Goal: Information Seeking & Learning: Compare options

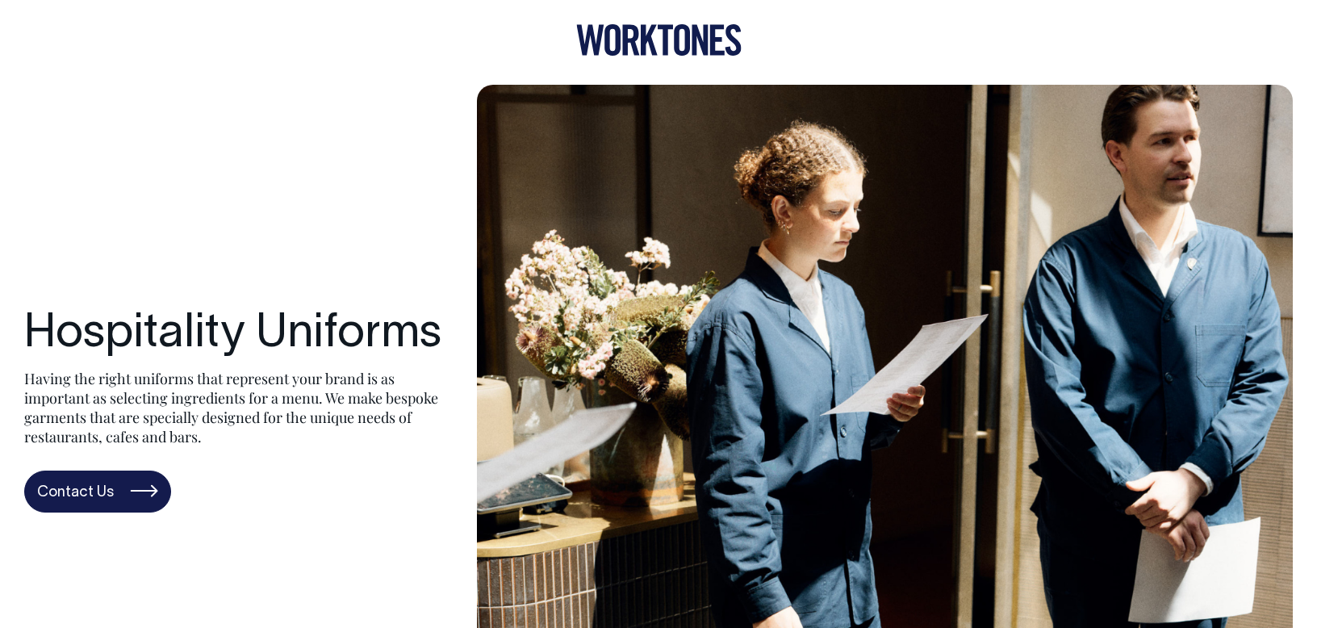
click at [645, 34] on icon at bounding box center [658, 39] width 165 height 31
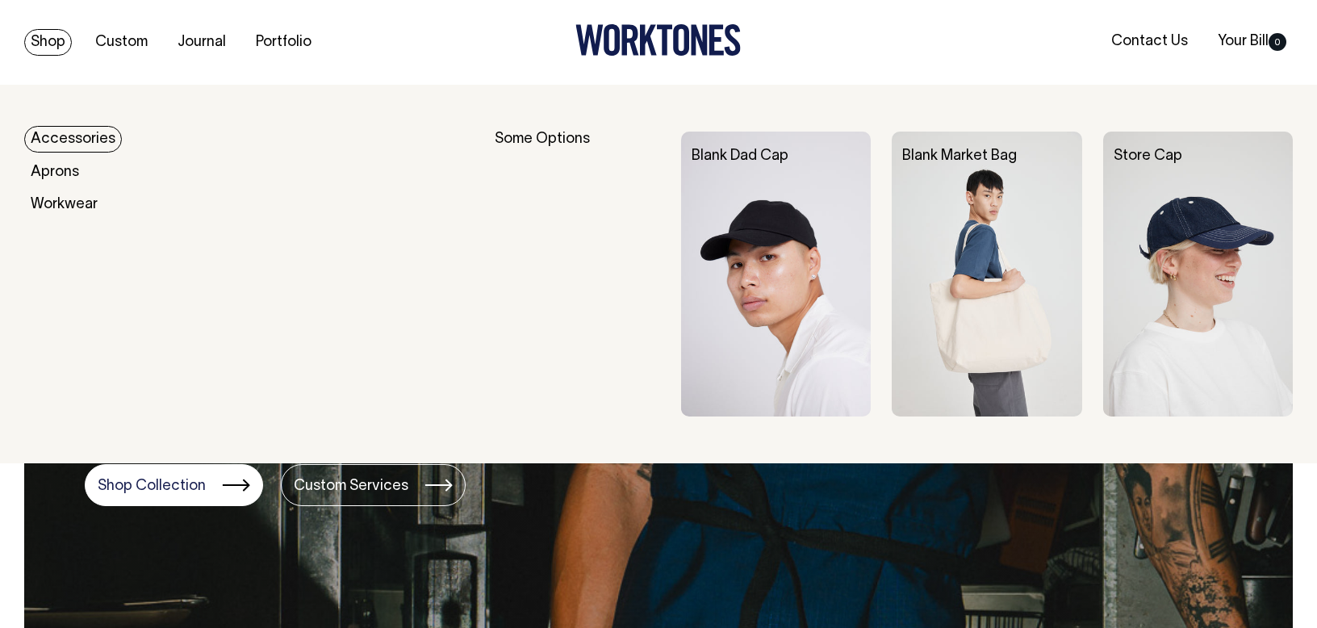
click at [37, 48] on link "Shop" at bounding box center [48, 42] width 48 height 27
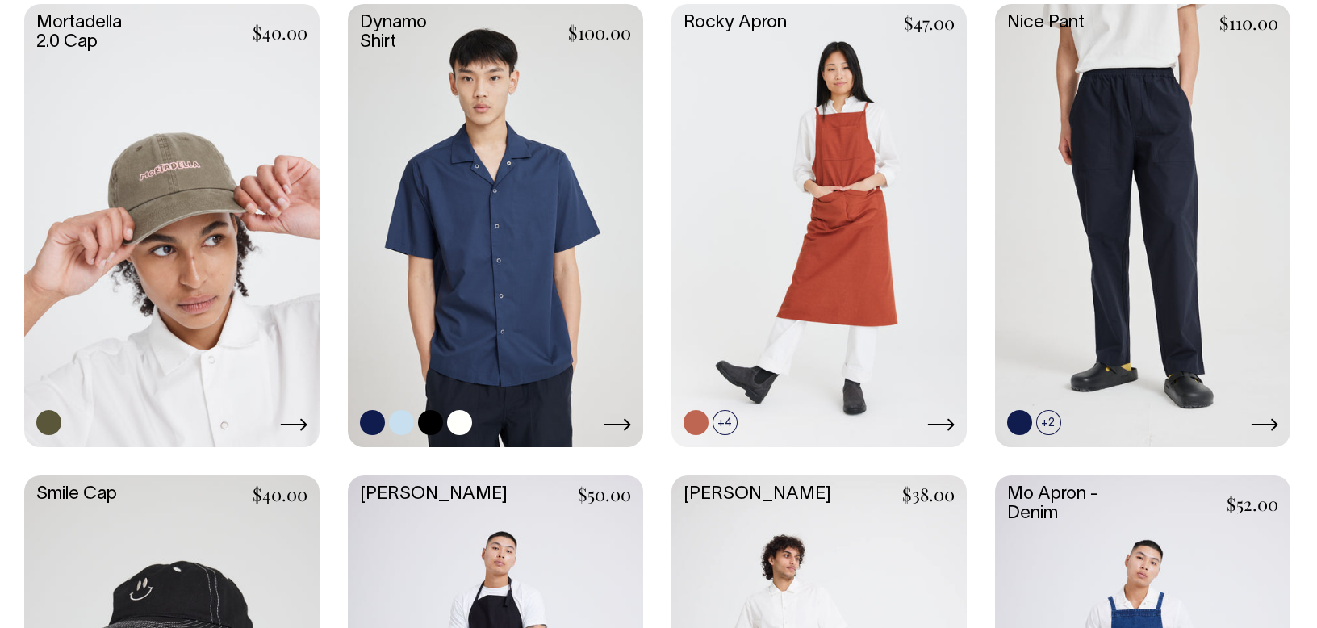
click at [493, 232] on link at bounding box center [495, 224] width 295 height 440
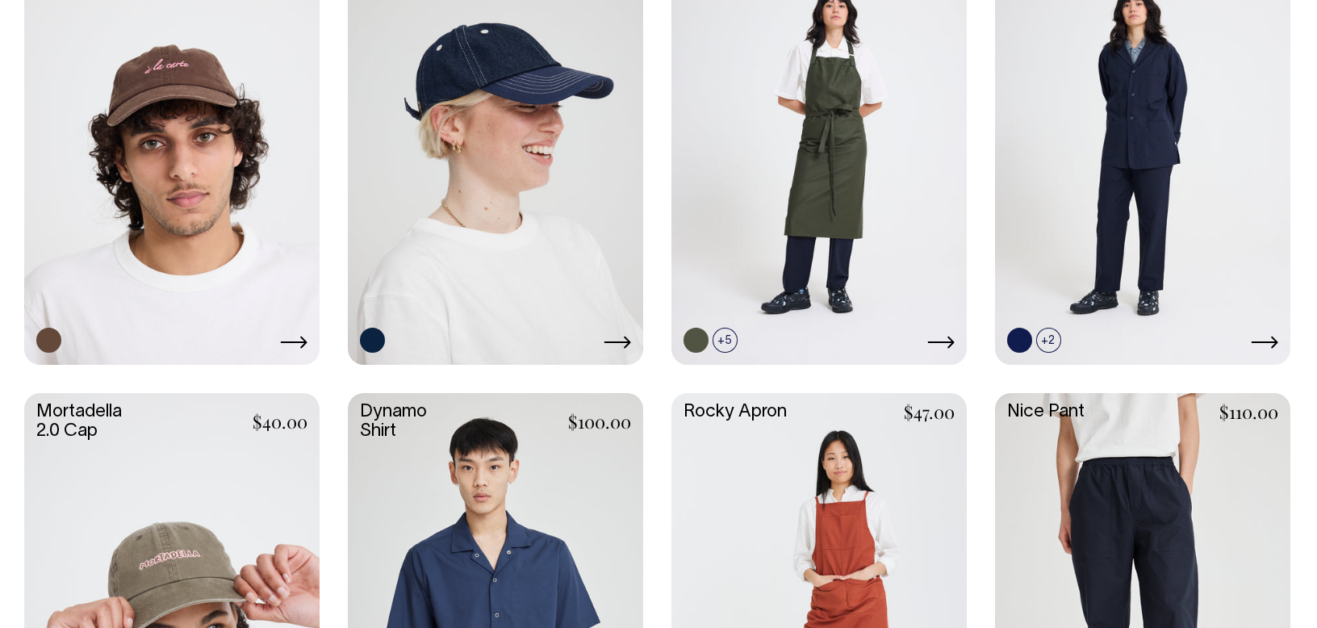
scroll to position [1026, 0]
click at [478, 524] on link at bounding box center [495, 614] width 295 height 440
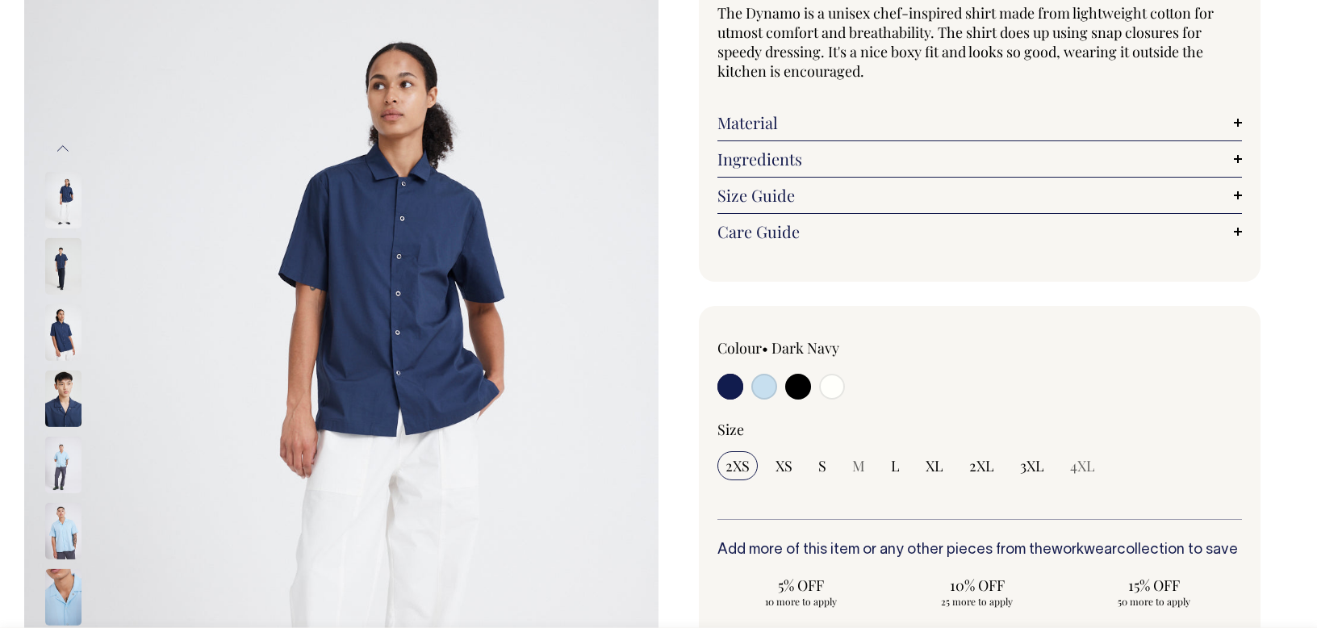
scroll to position [162, 0]
click at [798, 388] on input "radio" at bounding box center [798, 386] width 26 height 26
radio input "true"
select select "Black"
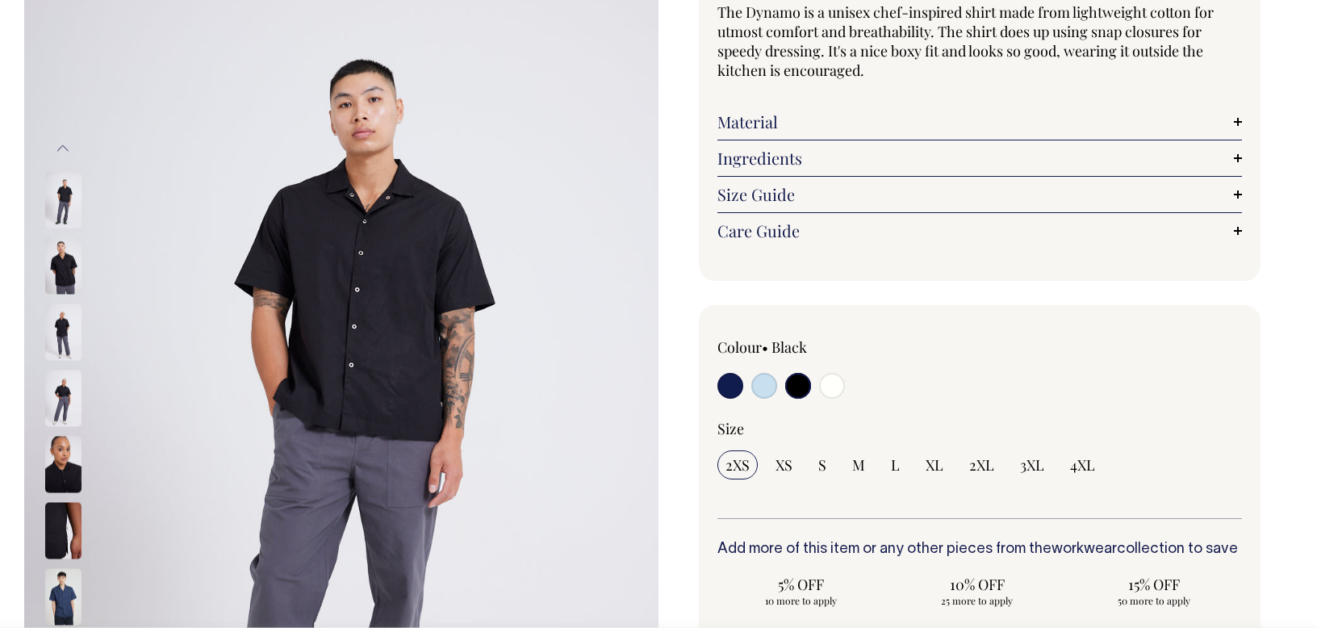
click at [56, 257] on img at bounding box center [63, 265] width 36 height 56
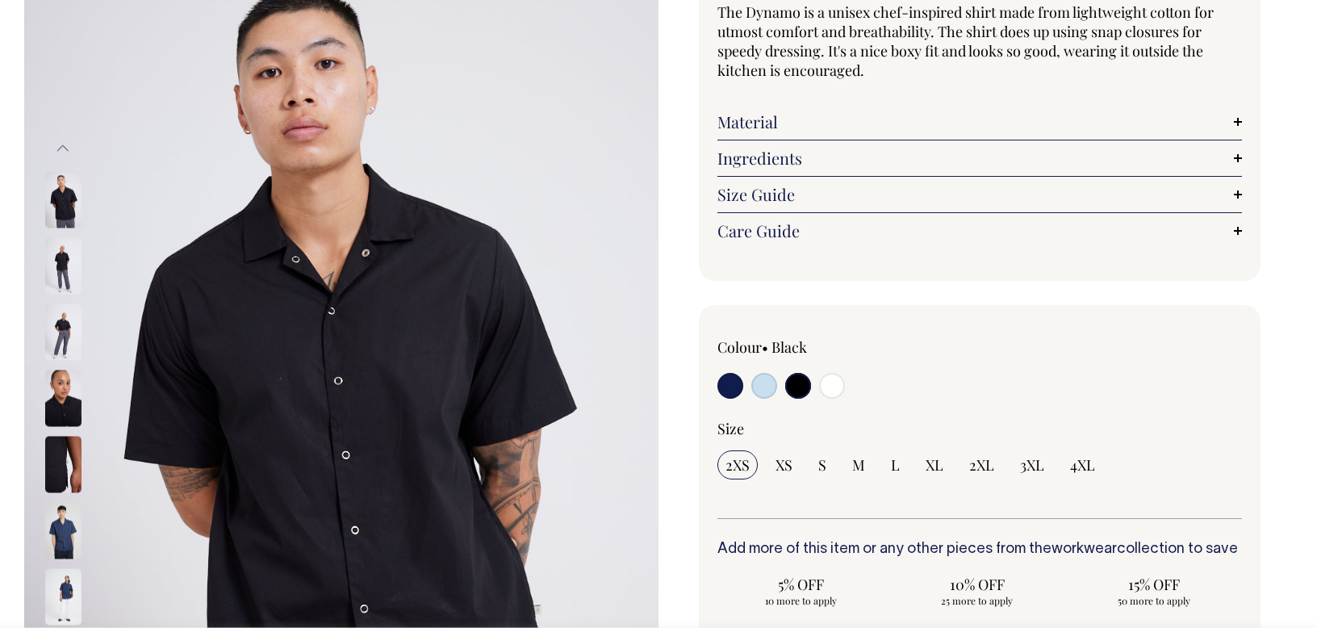
click at [77, 407] on img at bounding box center [63, 398] width 36 height 56
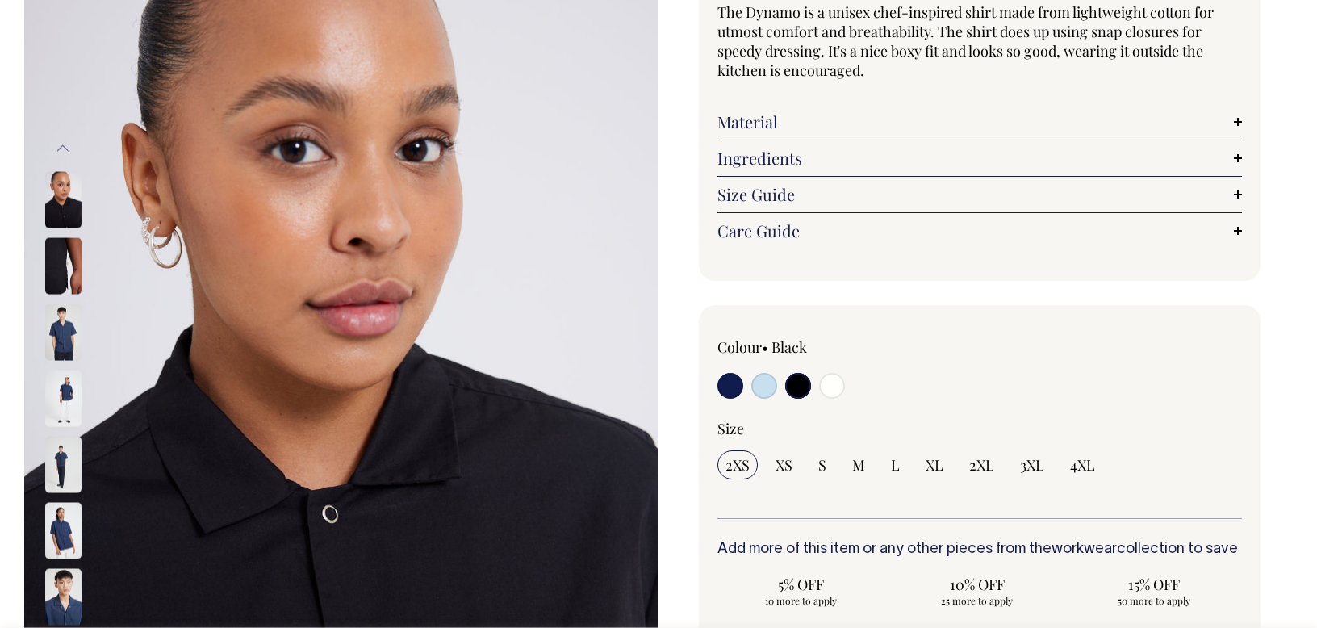
click at [55, 447] on img at bounding box center [63, 464] width 36 height 56
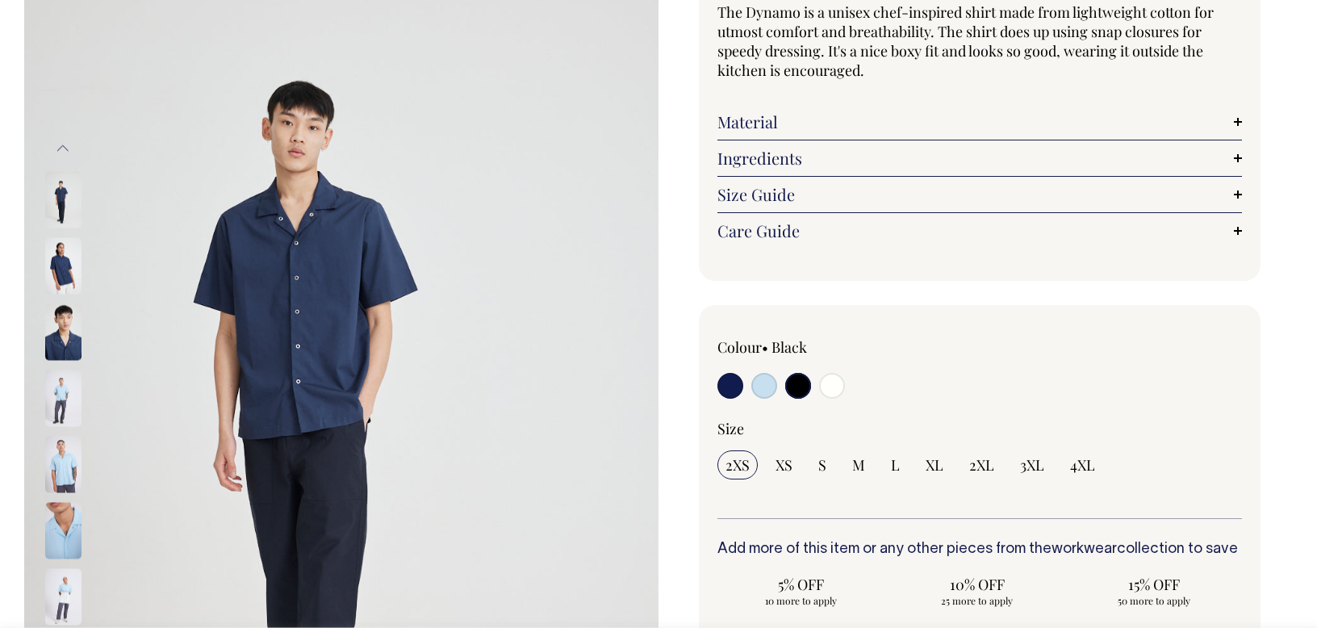
click at [69, 457] on img at bounding box center [63, 464] width 36 height 56
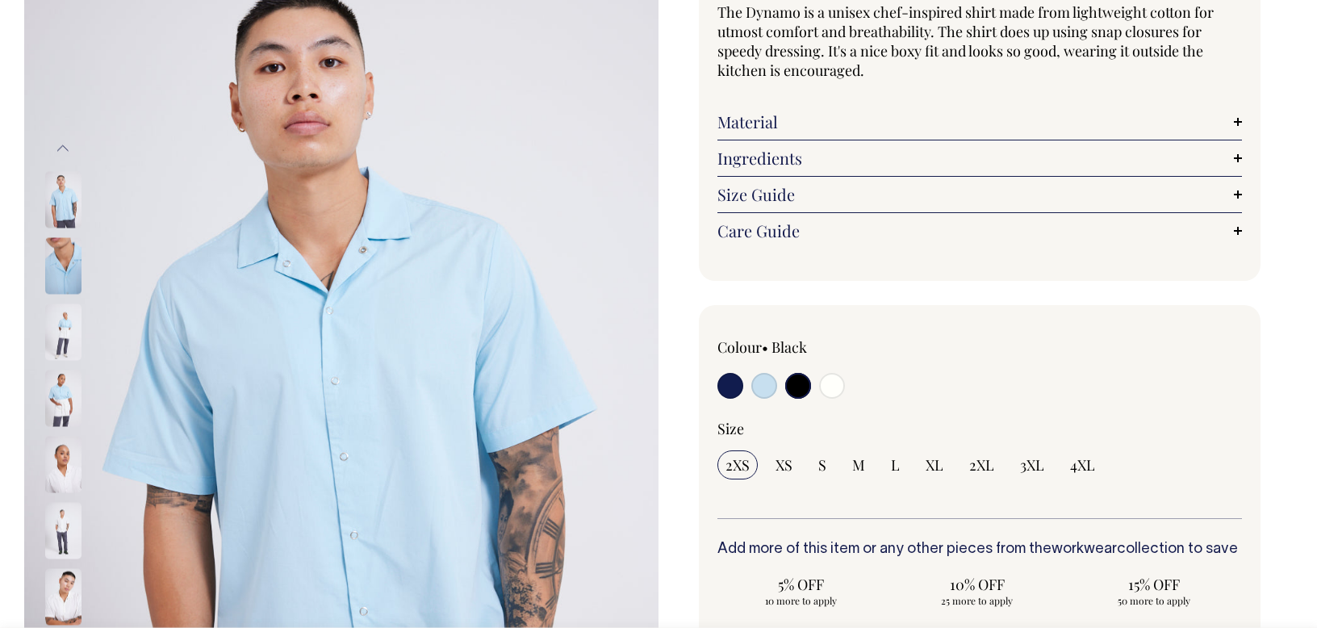
click at [827, 384] on input "radio" at bounding box center [832, 386] width 26 height 26
radio input "true"
select select "Off-White"
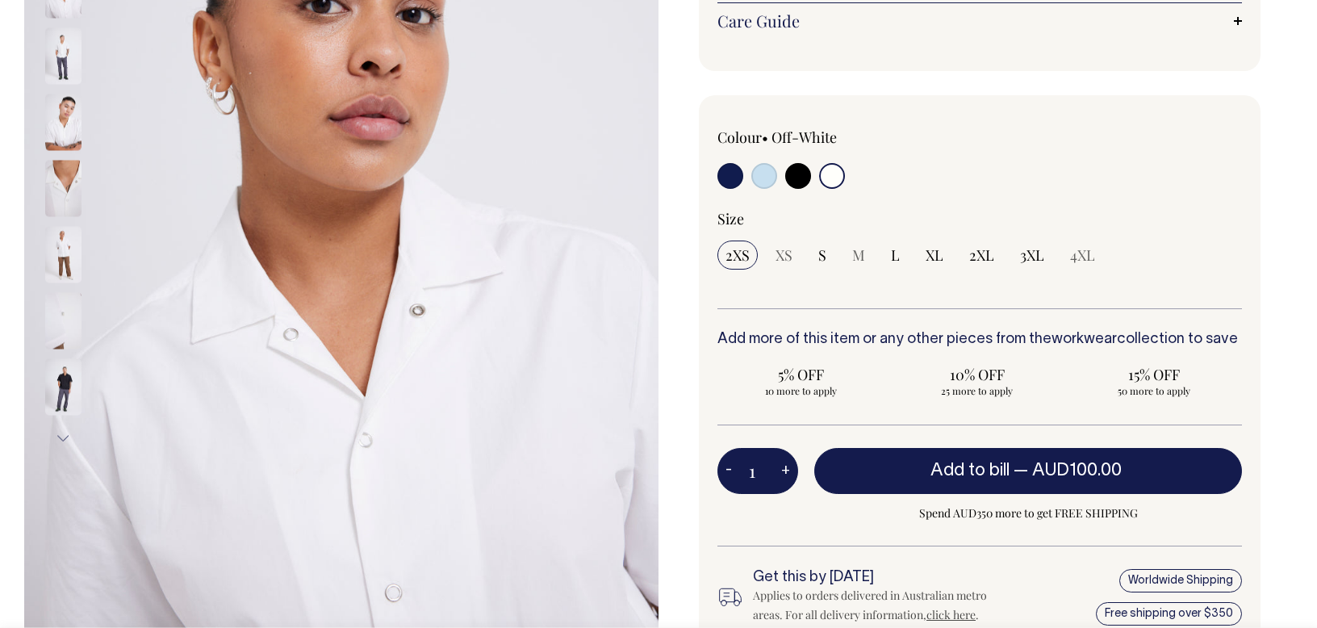
click at [794, 184] on input "radio" at bounding box center [798, 176] width 26 height 26
radio input "true"
select select "Black"
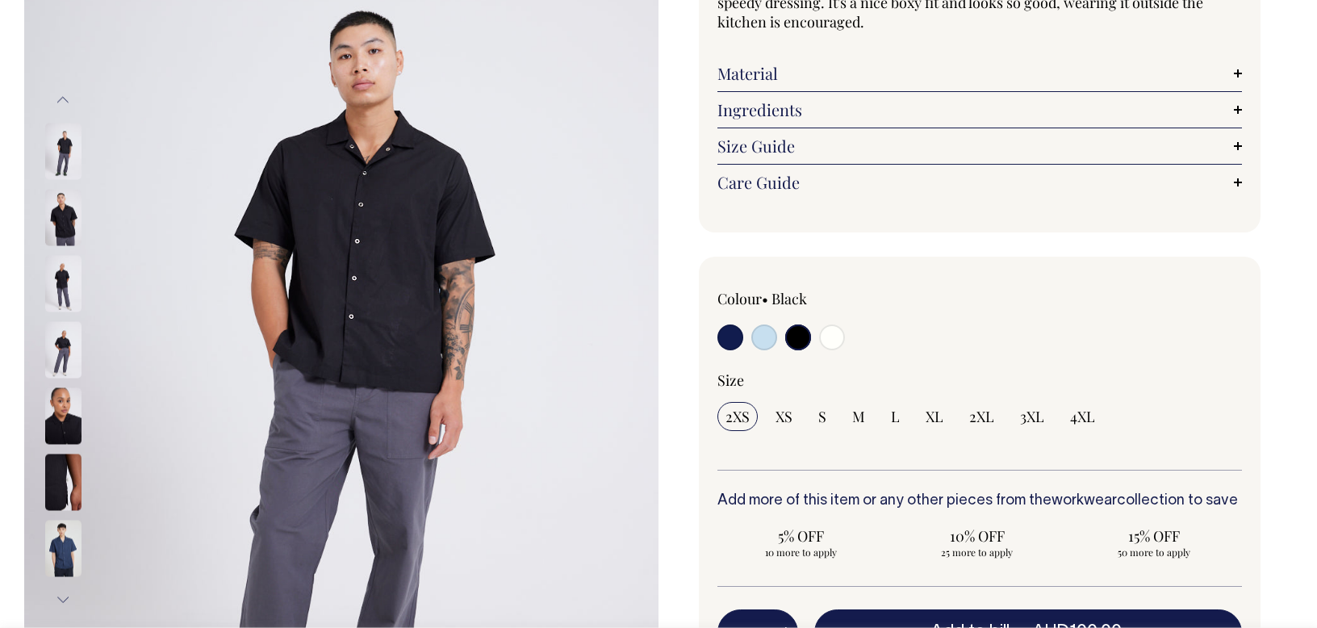
scroll to position [211, 0]
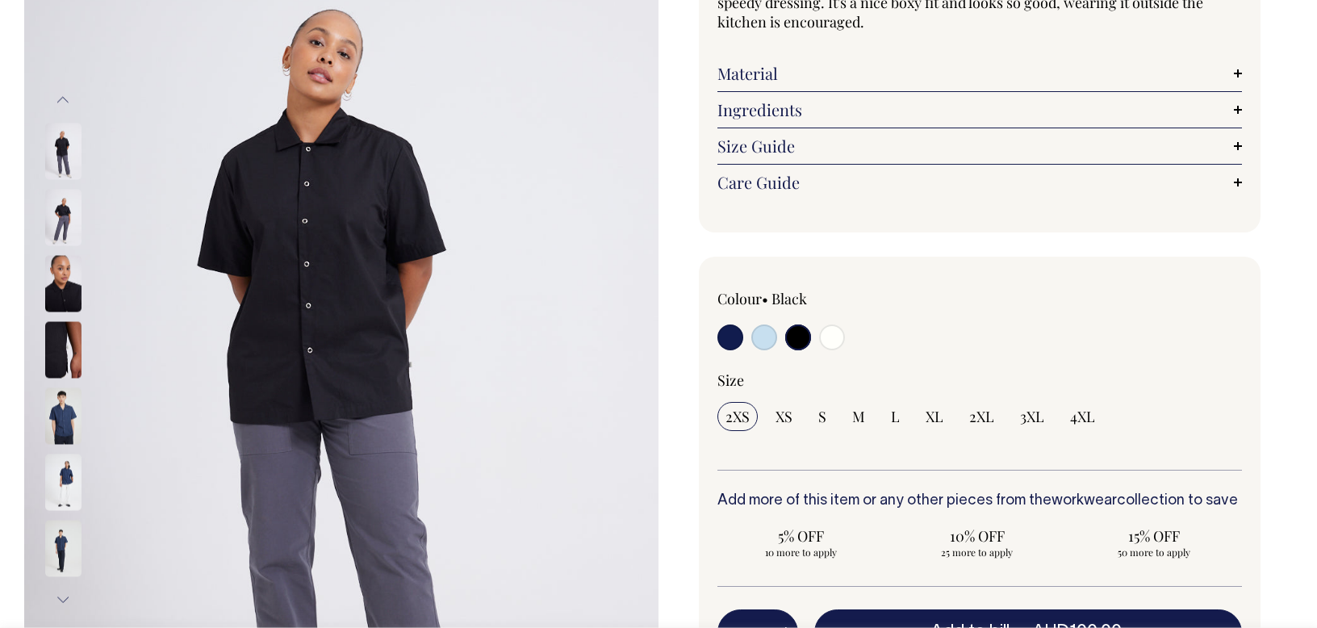
click at [58, 599] on button "Next" at bounding box center [63, 599] width 24 height 36
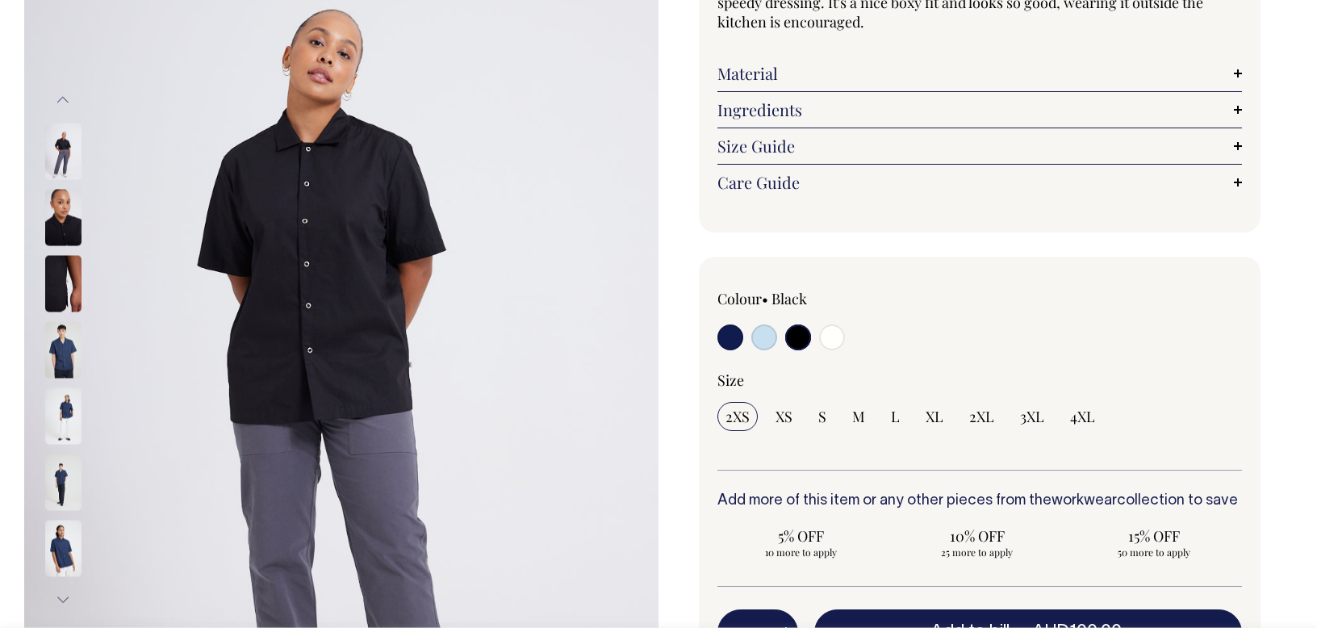
click at [58, 599] on button "Next" at bounding box center [63, 599] width 24 height 36
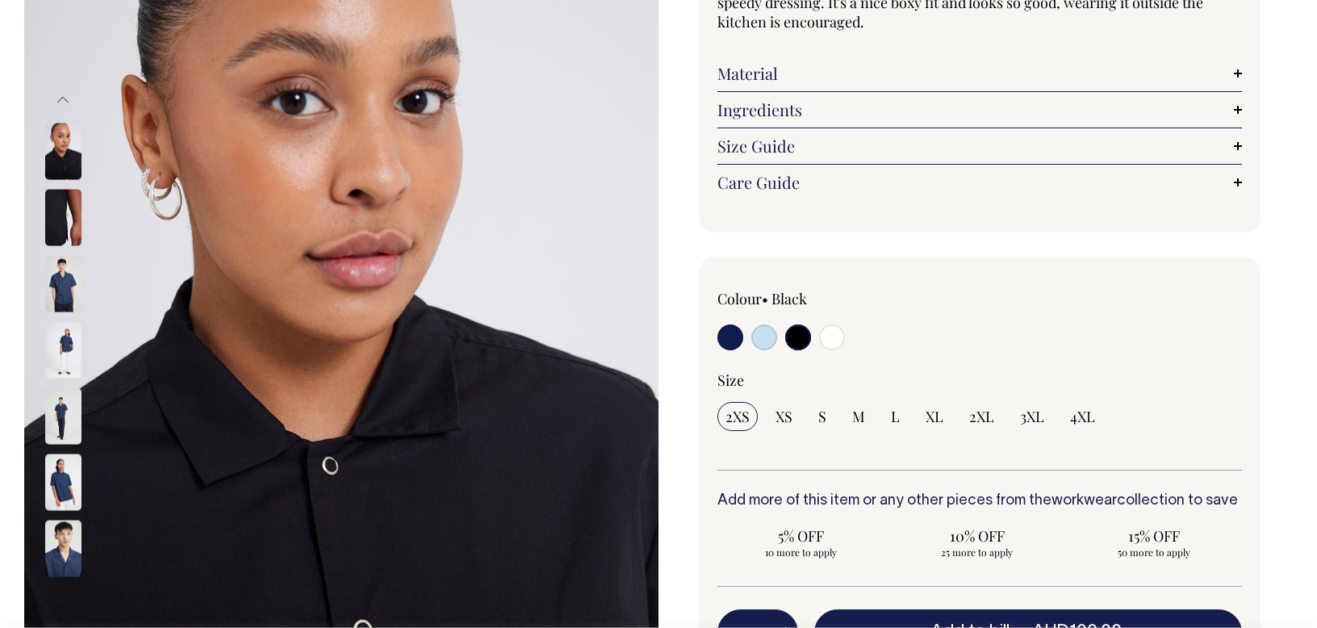
click at [58, 599] on button "Next" at bounding box center [63, 599] width 24 height 36
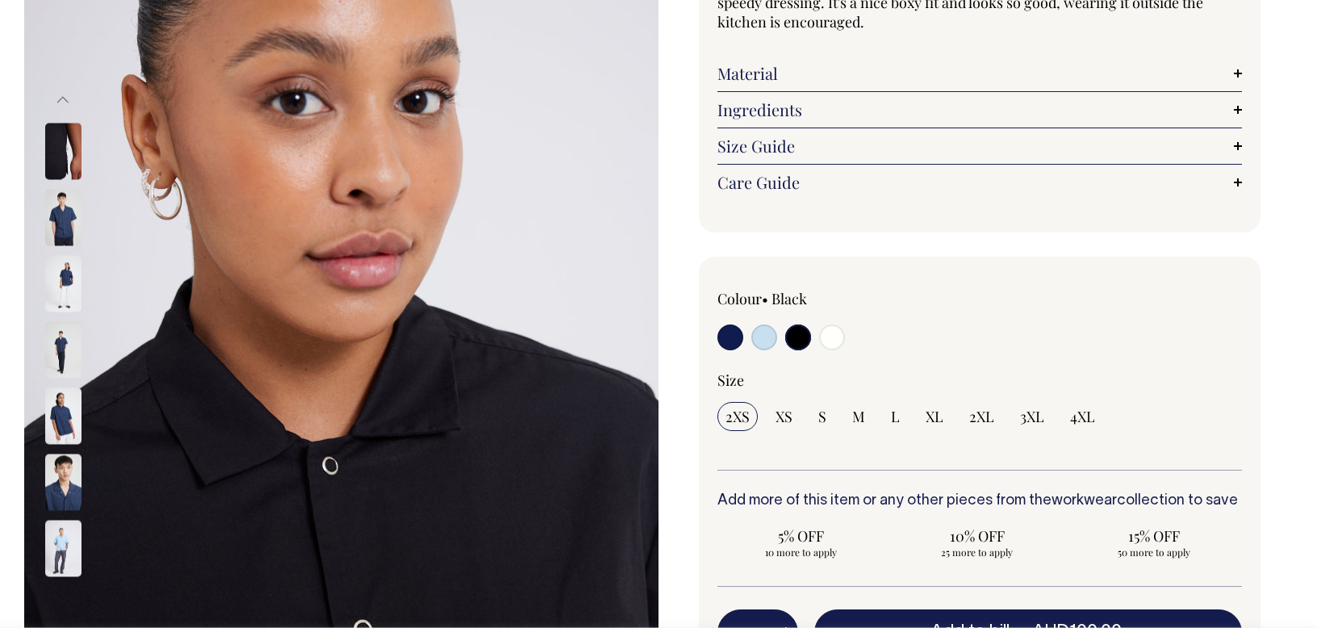
click at [59, 599] on button "Next" at bounding box center [63, 599] width 24 height 36
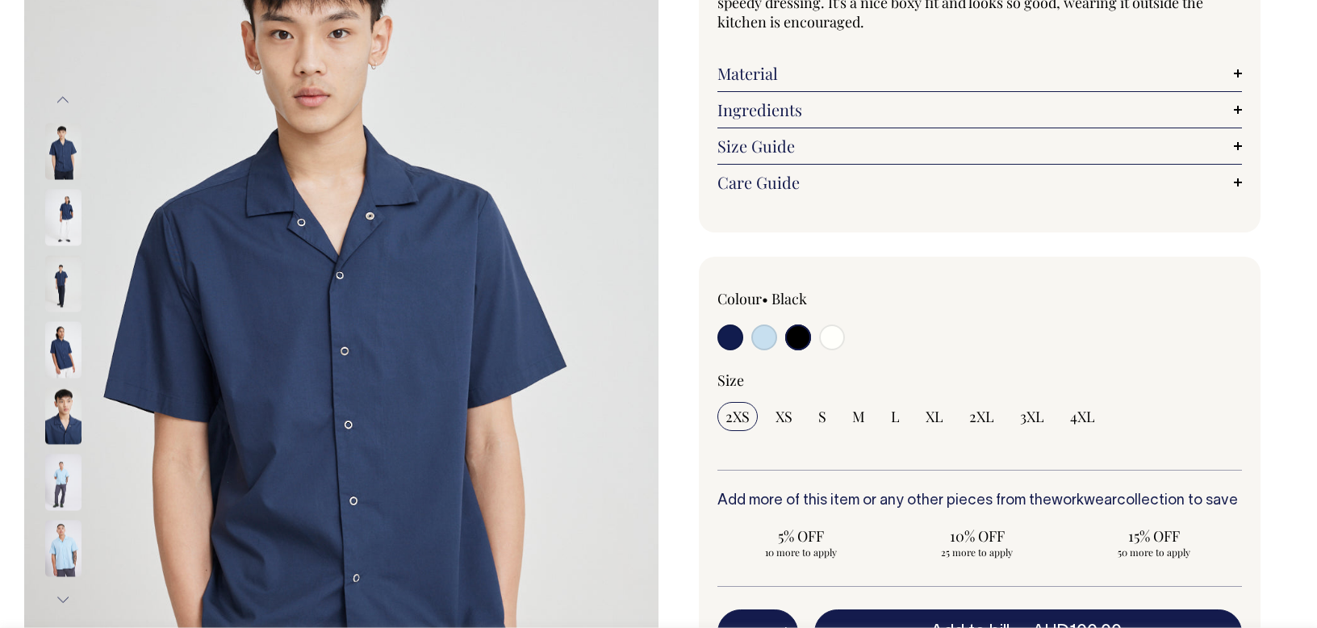
click at [59, 599] on button "Next" at bounding box center [63, 599] width 24 height 36
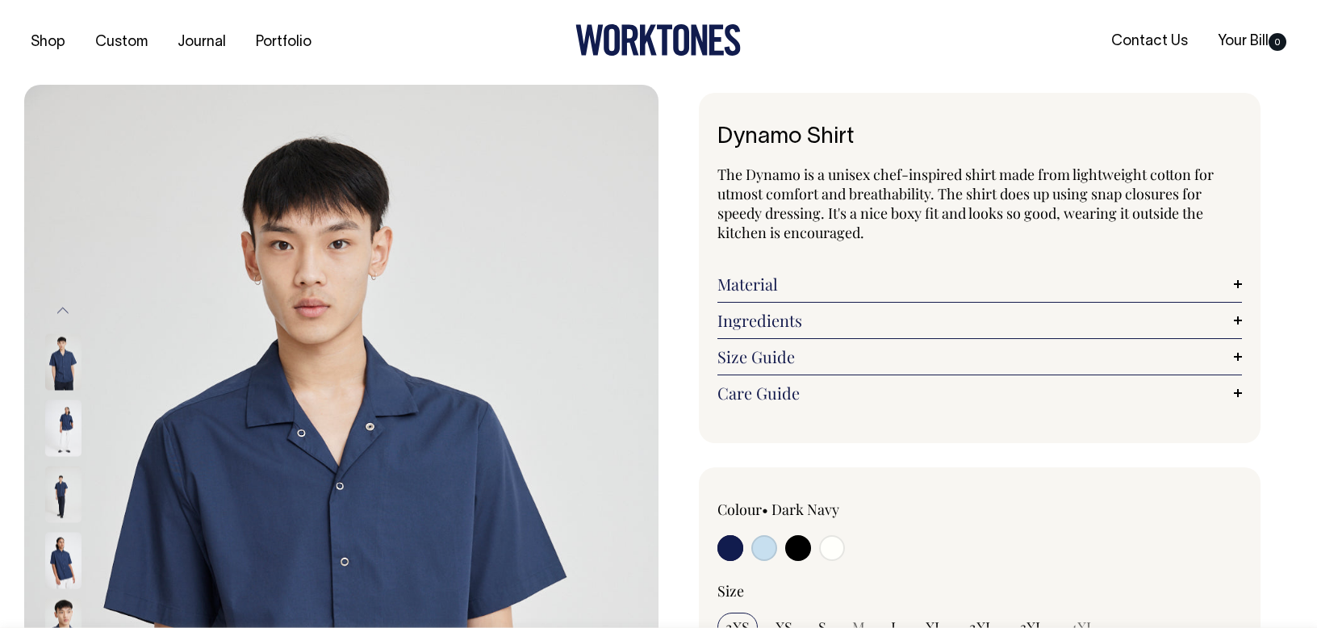
click at [58, 314] on button "Previous" at bounding box center [63, 311] width 24 height 36
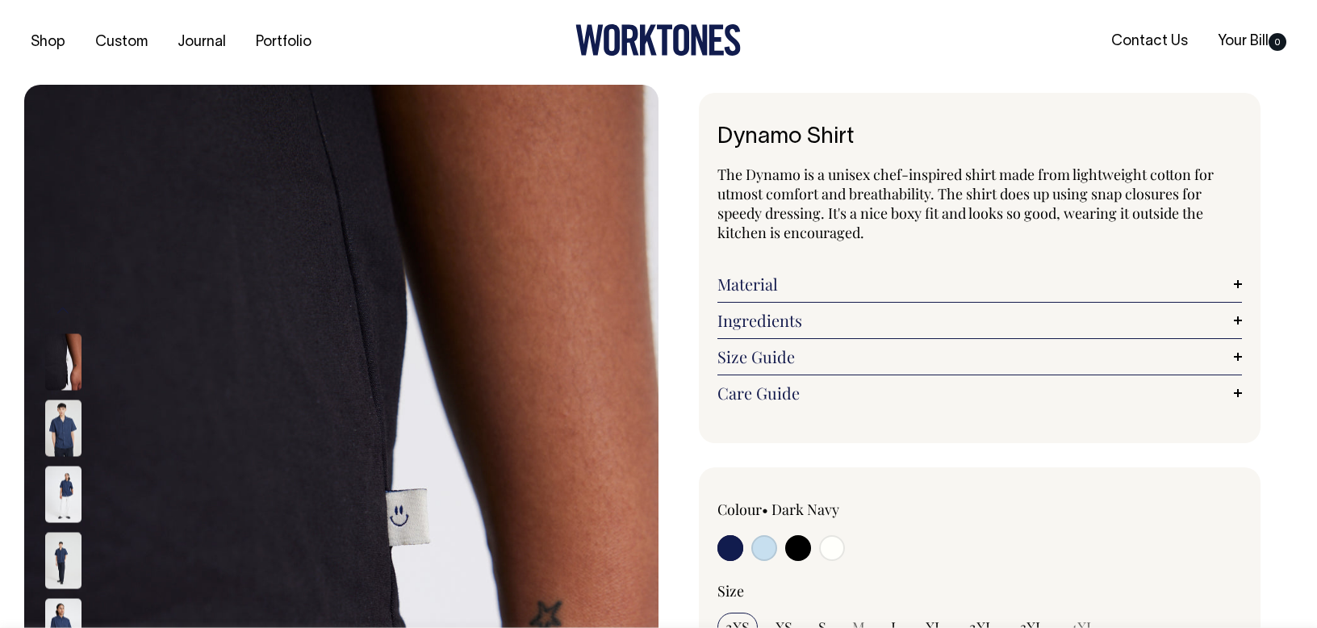
click at [58, 314] on button "Previous" at bounding box center [63, 311] width 24 height 36
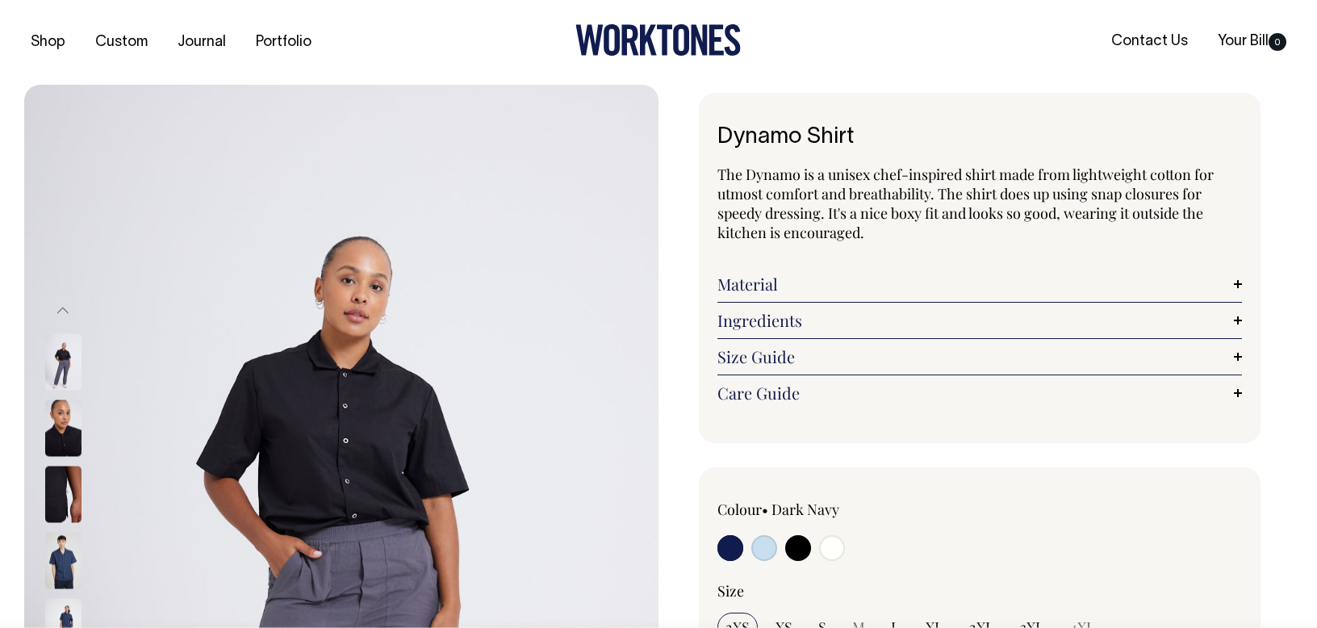
click at [66, 369] on img at bounding box center [63, 361] width 36 height 56
click at [62, 304] on button "Previous" at bounding box center [63, 311] width 24 height 36
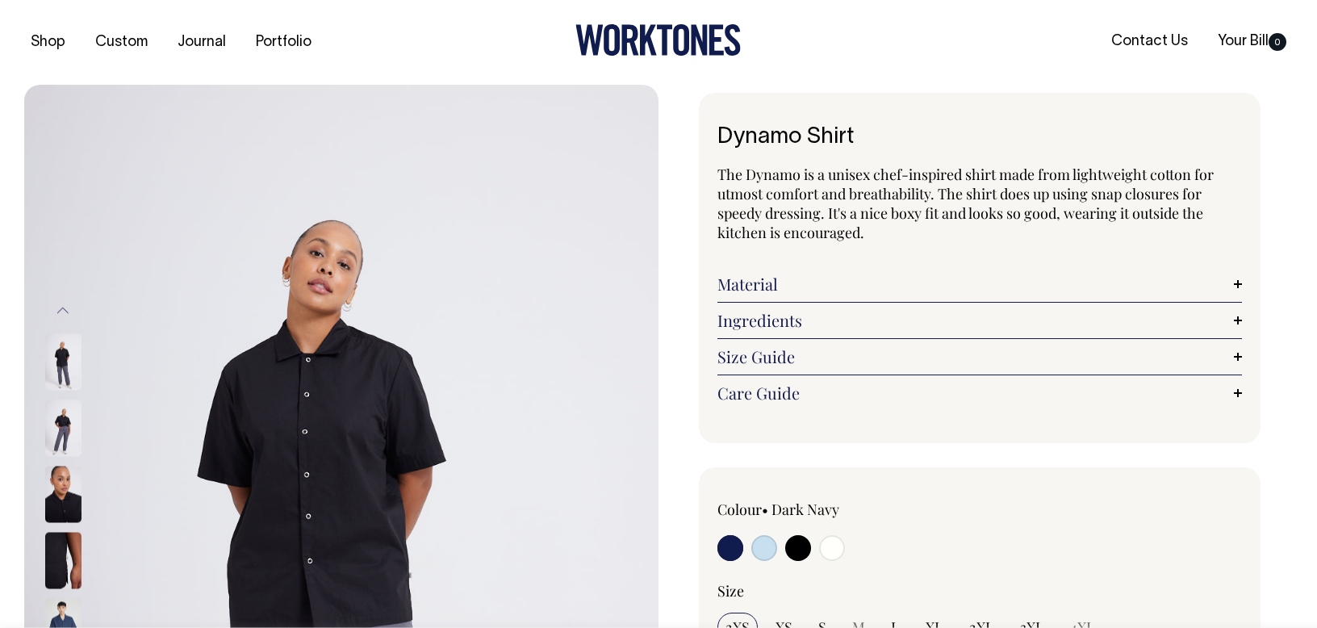
click at [61, 363] on img at bounding box center [63, 361] width 36 height 56
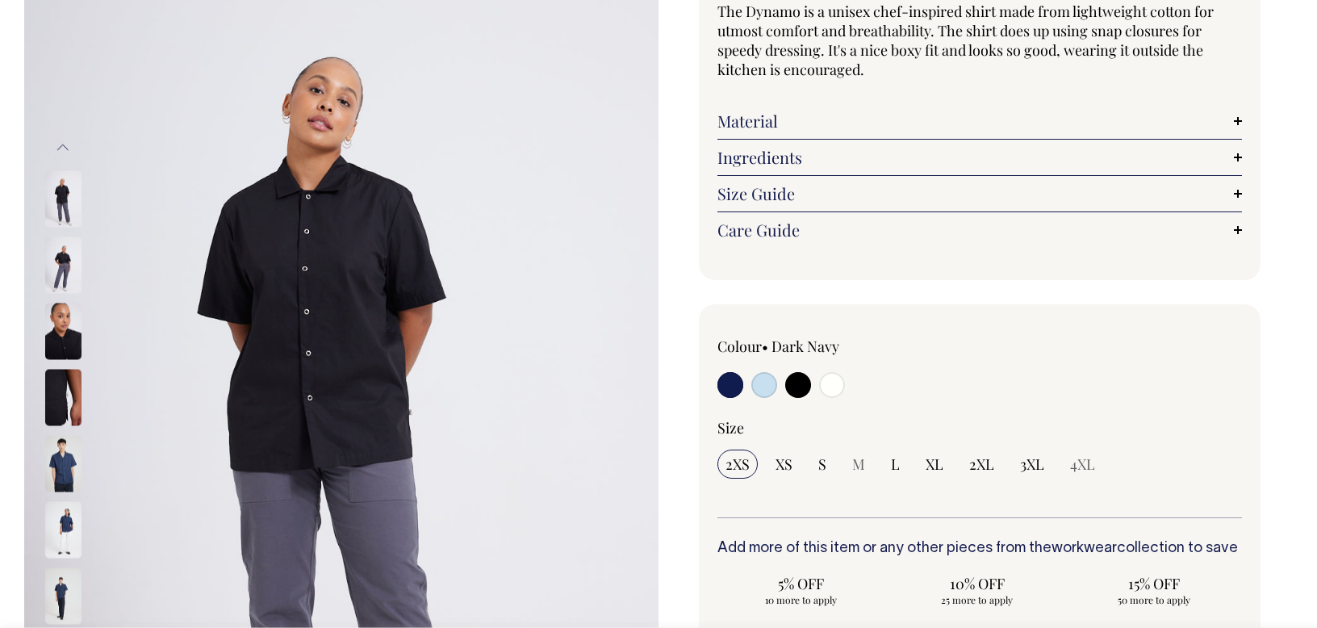
scroll to position [163, 0]
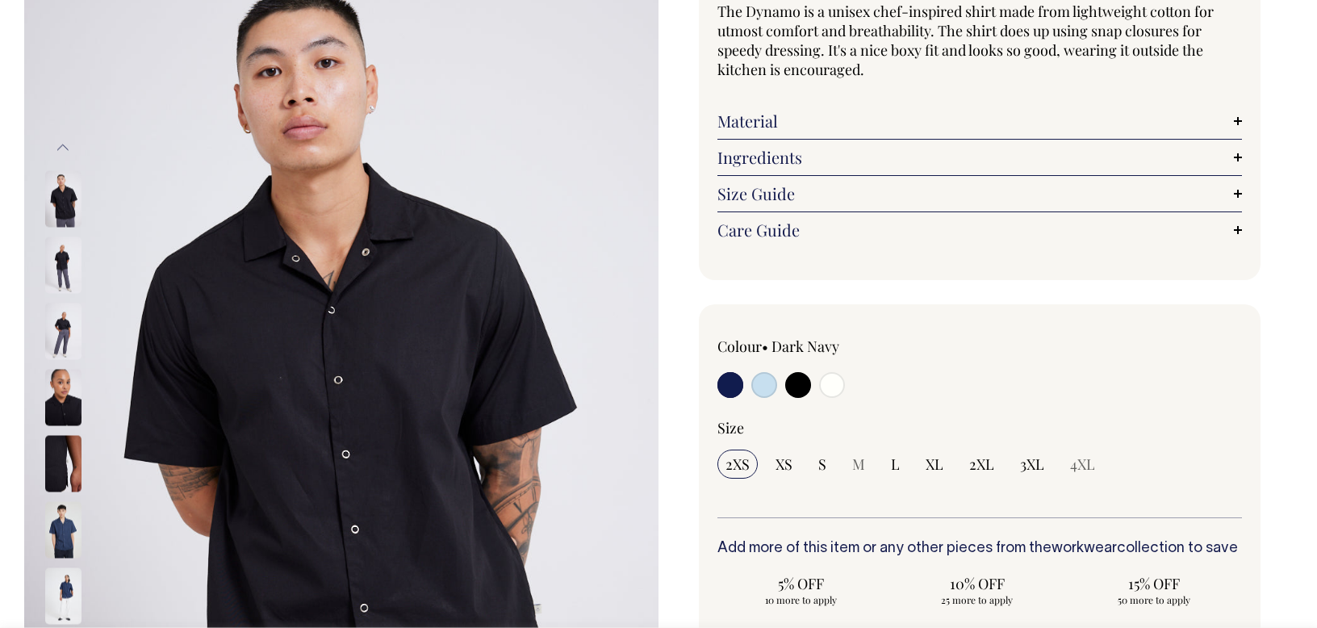
click at [59, 152] on button "Previous" at bounding box center [63, 148] width 24 height 36
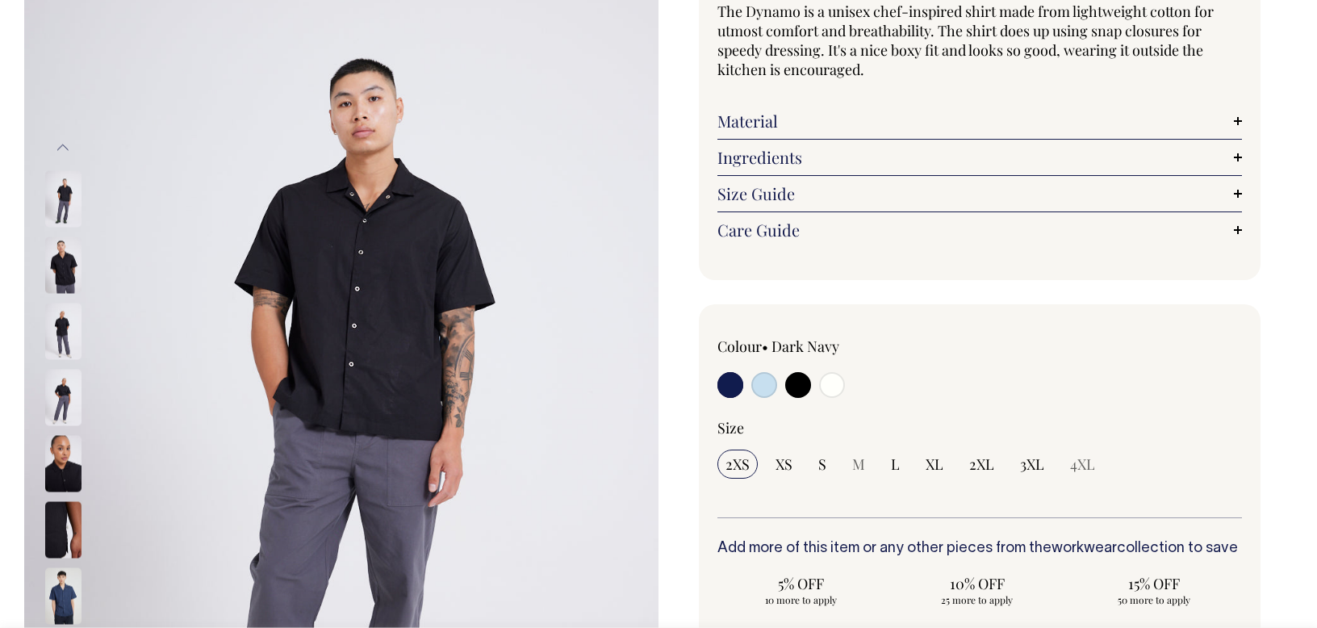
click at [69, 253] on img at bounding box center [63, 264] width 36 height 56
click at [708, 305] on div "Colour • Dark Navy" at bounding box center [980, 585] width 562 height 563
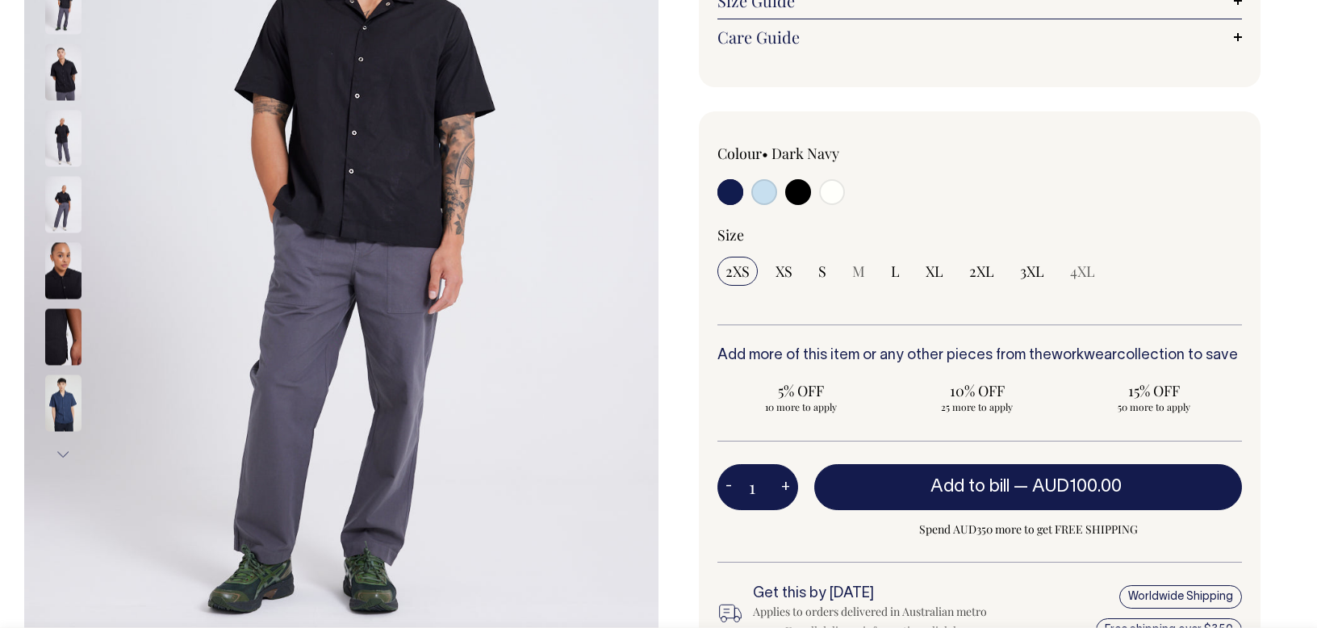
scroll to position [357, 0]
